Goal: Task Accomplishment & Management: Complete application form

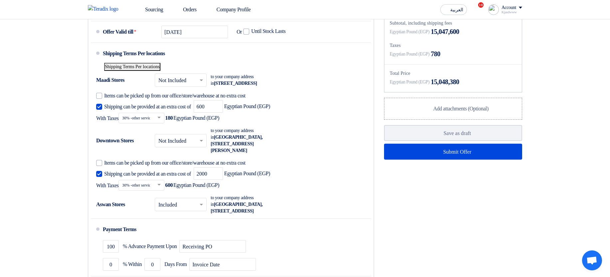
scroll to position [479, 0]
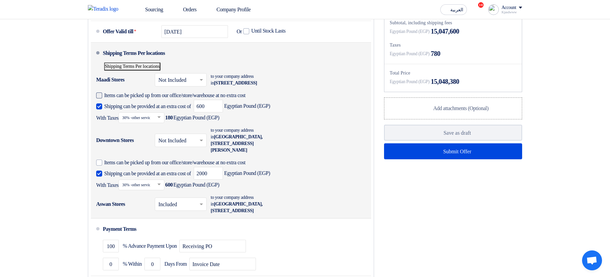
click at [111, 99] on span "Items can be picked up from our office/store/warehouse at no extra cost" at bounding box center [175, 95] width 142 height 7
click at [111, 105] on input "Items can be picked up from our office/store/warehouse at no extra cost" at bounding box center [232, 98] width 256 height 13
checkbox input "true"
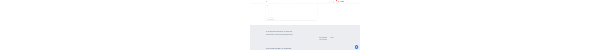
scroll to position [679, 0]
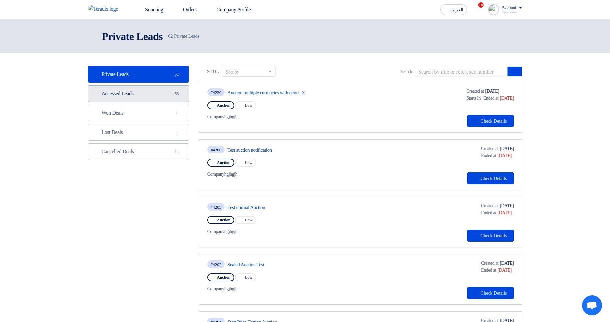
click at [153, 89] on link "Accessed Leads Accessed Leads 66" at bounding box center [138, 93] width 101 height 17
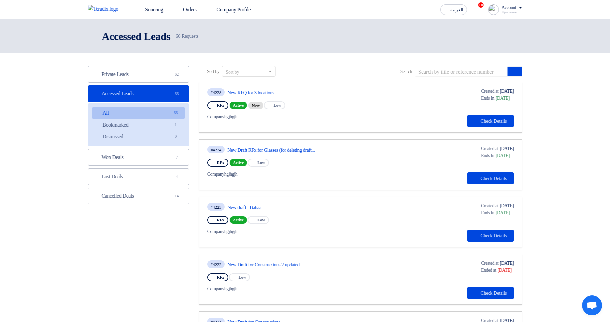
click at [268, 88] on div "#4228 New RFQ for 3 locations" at bounding box center [280, 92] width 146 height 9
click at [271, 93] on link "New RFQ for 3 locations" at bounding box center [289, 93] width 125 height 6
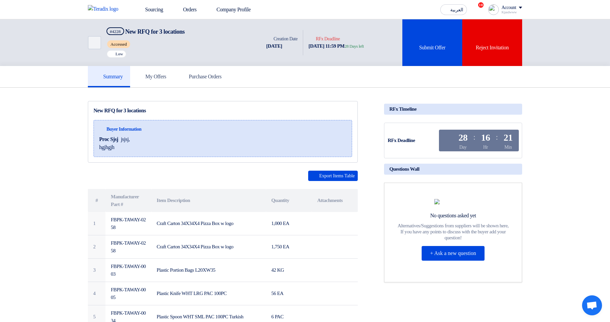
click at [396, 46] on div "Back #4228 New RFQ for 3 locations Accessed Priority Low Time Creation Date 22 …" at bounding box center [305, 42] width 434 height 47
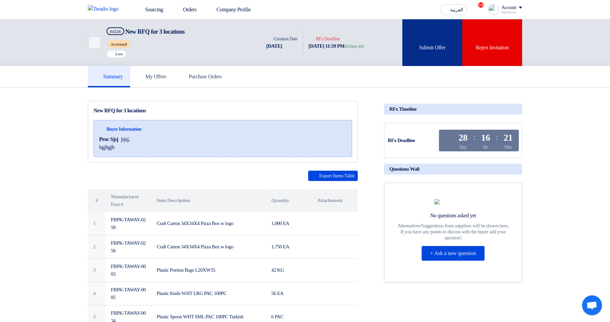
click at [430, 40] on icon at bounding box center [431, 37] width 7 height 7
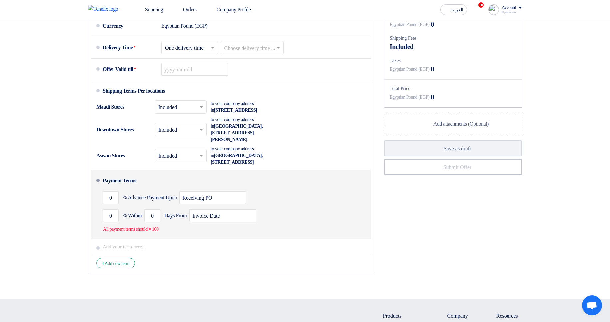
scroll to position [439, 0]
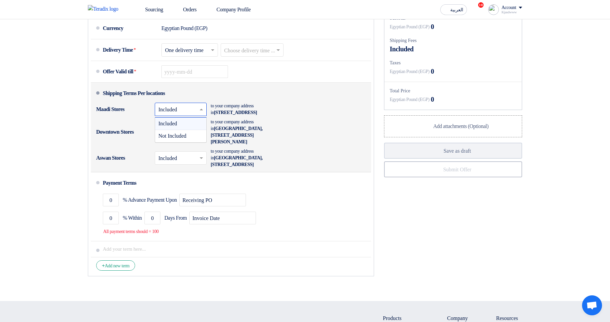
click at [198, 115] on input "text" at bounding box center [180, 110] width 45 height 10
click at [186, 139] on span "Not Included" at bounding box center [172, 136] width 28 height 6
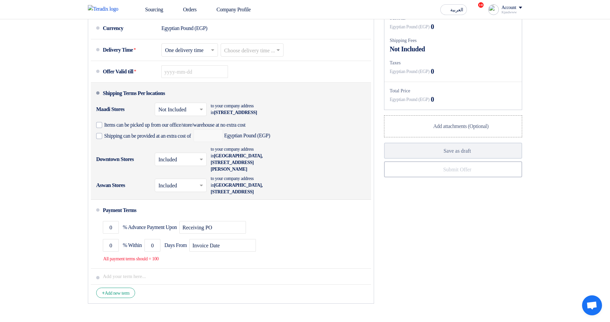
click at [337, 139] on div "Maadi Stores × Not Included × to your company address in Egypt, القاهرة, 9 Stre…" at bounding box center [229, 122] width 266 height 43
click at [141, 142] on div "Shipping can be provided at an extra cost of Egyptian Pound (EGP)" at bounding box center [183, 135] width 174 height 13
click at [191, 139] on span "Shipping can be provided at an extra cost of" at bounding box center [147, 136] width 87 height 7
click at [192, 145] on input "Shipping can be provided at an extra cost of" at bounding box center [148, 138] width 88 height 13
checkbox input "true"
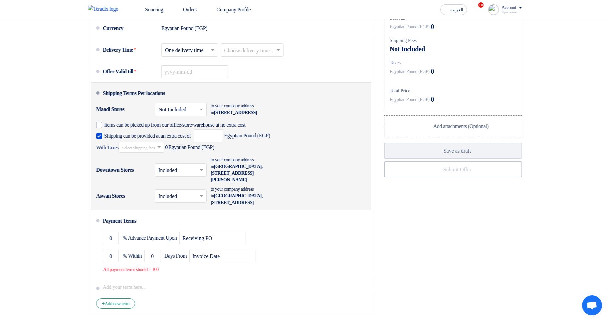
drag, startPoint x: 316, startPoint y: 141, endPoint x: 286, endPoint y: 148, distance: 31.4
click at [316, 128] on label "Items can be picked up from our office/store/warehouse at no extra cost" at bounding box center [227, 124] width 263 height 7
click at [316, 134] on input "Items can be picked up from our office/store/warehouse at no extra cost" at bounding box center [232, 127] width 256 height 13
checkbox input "true"
click at [223, 142] on input "number" at bounding box center [208, 135] width 29 height 13
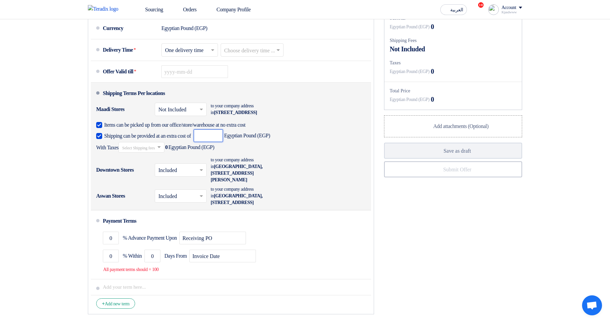
click at [319, 148] on div "Shipping can be provided at an extra cost of Egyptian Pound (EGP) With Taxes Se…" at bounding box center [229, 140] width 266 height 23
click at [347, 124] on div "Maadi Stores × Not Included × to your company address in Egypt, القاهرة, 9 Stre…" at bounding box center [229, 128] width 266 height 54
